Goal: Find specific page/section: Find specific page/section

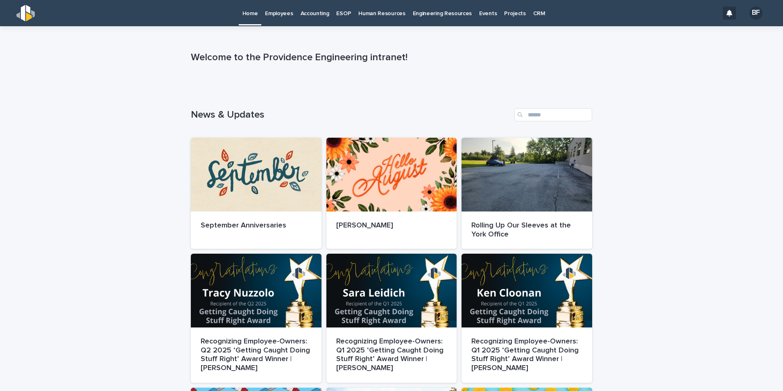
click at [435, 13] on p "Engineering Resources" at bounding box center [442, 8] width 59 height 17
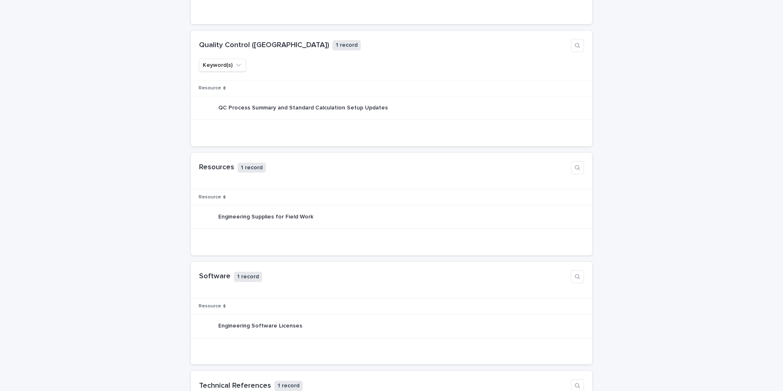
scroll to position [696, 0]
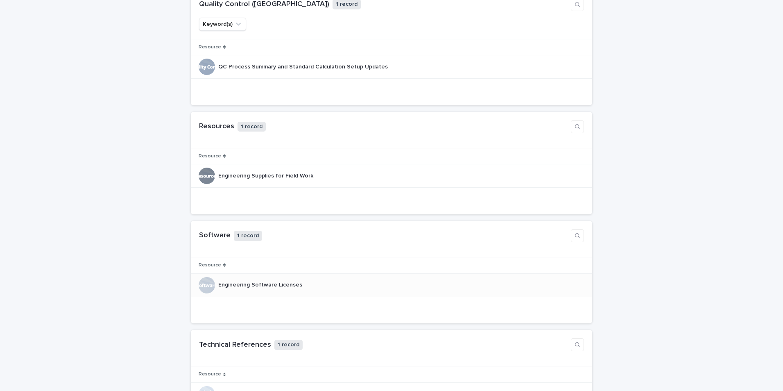
click at [237, 285] on p "Engineering Software Licenses" at bounding box center [261, 284] width 86 height 9
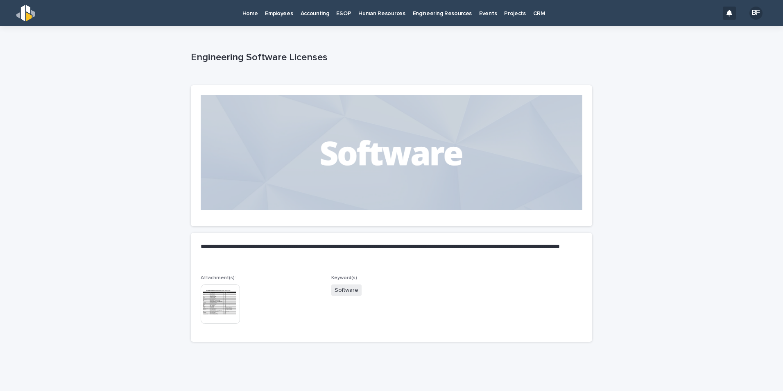
click at [214, 301] on img at bounding box center [220, 303] width 39 height 39
